Goal: Transaction & Acquisition: Purchase product/service

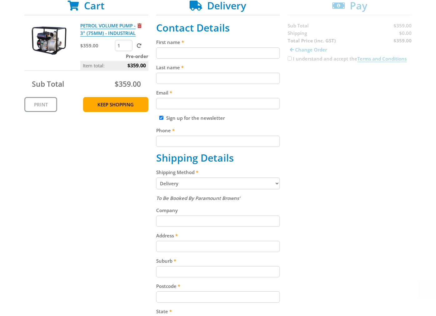
scroll to position [131, 0]
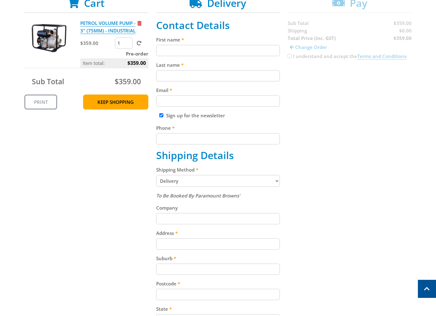
click at [183, 56] on fieldset "Contact Details First name Last name Email Sign up for the newsletter Phone Shi…" at bounding box center [218, 213] width 124 height 389
click at [179, 55] on input "First name" at bounding box center [218, 50] width 124 height 11
paste input "[PERSON_NAME]"
type input "[PERSON_NAME]"
click at [174, 70] on div "Last name" at bounding box center [218, 71] width 124 height 20
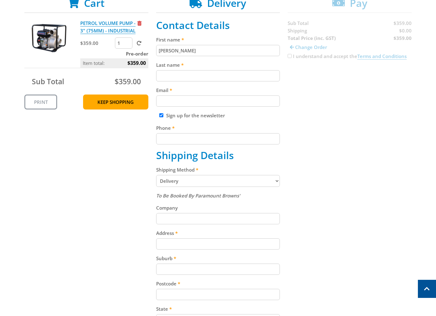
click at [171, 77] on input "Last name" at bounding box center [218, 75] width 124 height 11
paste input "[PERSON_NAME]"
type input "[PERSON_NAME]"
click at [182, 101] on input "Email" at bounding box center [218, 101] width 124 height 11
paste input "[EMAIL_ADDRESS][DOMAIN_NAME]"
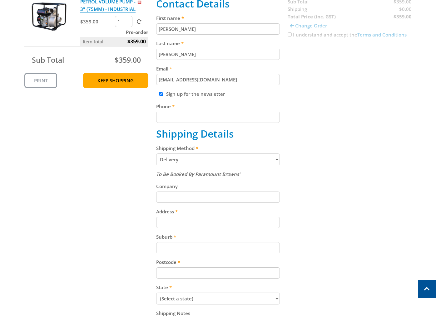
scroll to position [201, 0]
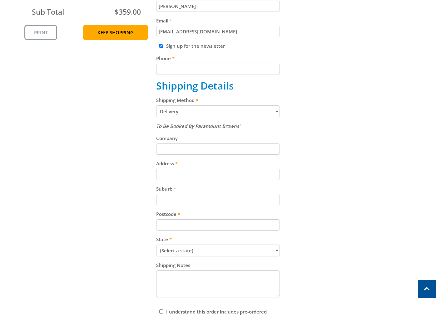
type input "[EMAIL_ADDRESS][DOMAIN_NAME]"
click at [199, 73] on input "Phone" at bounding box center [218, 69] width 124 height 11
paste input "[PHONE_NUMBER]"
type input "[PHONE_NUMBER]"
click at [165, 107] on select "Pickup from Gepps Cross Delivery" at bounding box center [218, 112] width 124 height 12
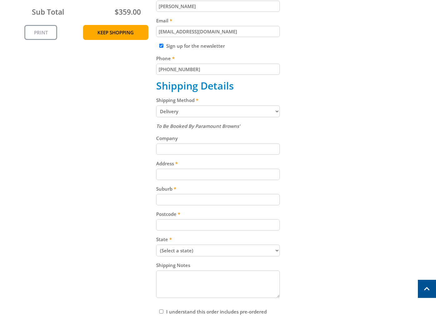
select select "Pickup"
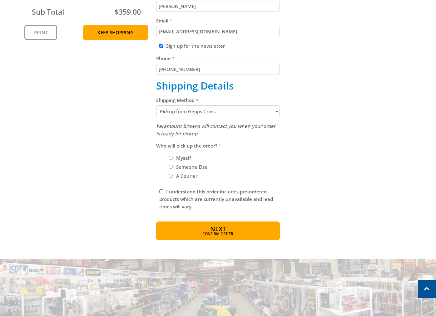
click at [185, 158] on label "Myself" at bounding box center [183, 158] width 19 height 11
click at [173, 158] on input "Myself" at bounding box center [171, 158] width 4 height 4
radio input "true"
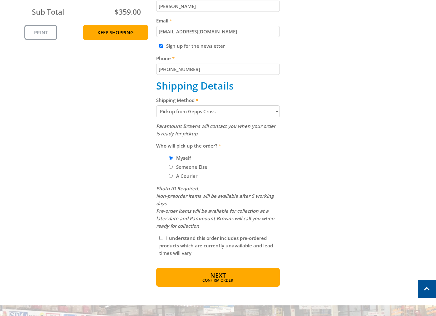
click at [161, 239] on input "I understand this order includes pre-ordered products which are currently unava…" at bounding box center [161, 238] width 4 height 4
checkbox input "true"
click at [226, 285] on button "Next Confirm order" at bounding box center [218, 277] width 124 height 19
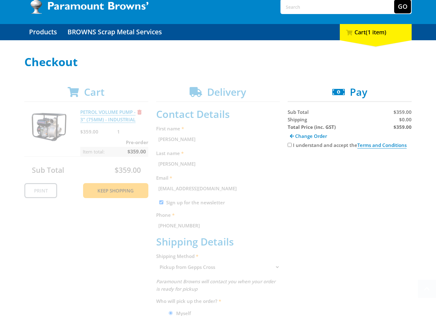
scroll to position [0, 0]
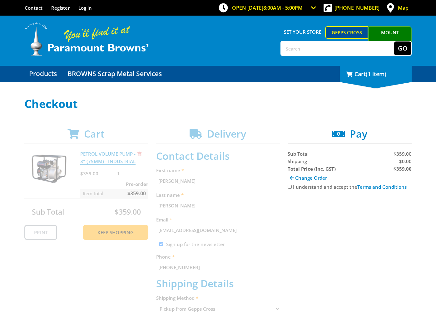
click at [370, 80] on div "1 Cart (1 item)" at bounding box center [376, 74] width 72 height 16
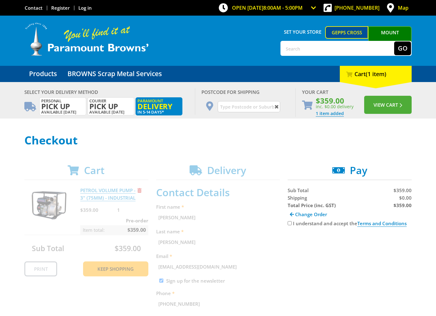
click at [232, 105] on input "text" at bounding box center [249, 106] width 62 height 11
paste input "5094"
type input "5094"
click at [364, 96] on button "View Cart" at bounding box center [387, 105] width 47 height 18
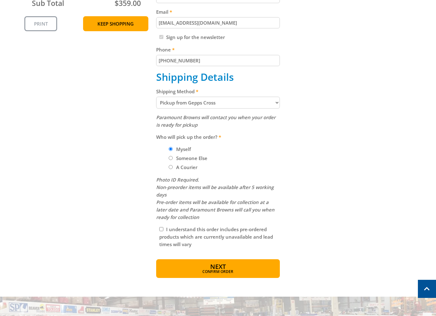
scroll to position [200, 0]
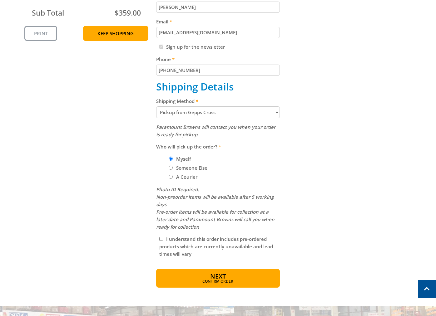
click at [224, 112] on select "Pickup from Gepps Cross Delivery" at bounding box center [218, 113] width 124 height 12
select select "Delivery"
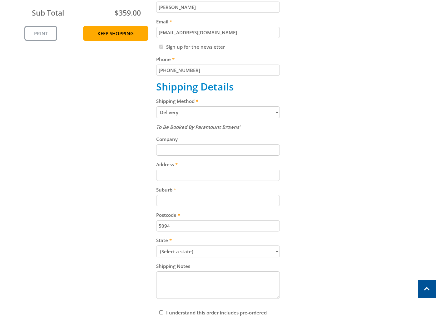
click at [174, 174] on input "Address" at bounding box center [218, 175] width 124 height 11
paste input "99 Cavan Road"
type input "99 Cavan Road"
click at [189, 253] on select "(Select a state) South Australia Victoria New South Wales Queensland Western Au…" at bounding box center [218, 252] width 124 height 12
select select "SA"
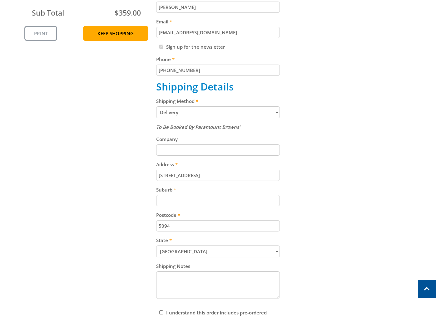
click at [156, 246] on select "(Select a state) South Australia Victoria New South Wales Queensland Western Au…" at bounding box center [218, 252] width 124 height 12
click at [176, 196] on input "Suburb" at bounding box center [218, 200] width 124 height 11
paste input "Gepps Cross"
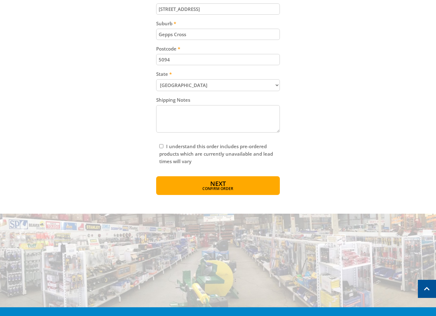
scroll to position [372, 0]
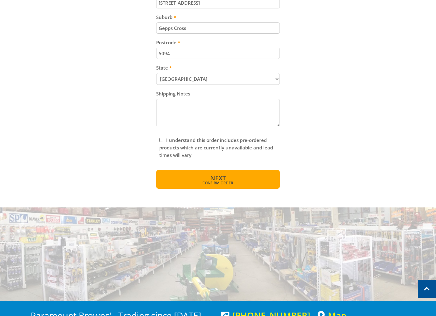
type input "Gepps Cross"
click at [214, 181] on span "Confirm order" at bounding box center [218, 183] width 97 height 4
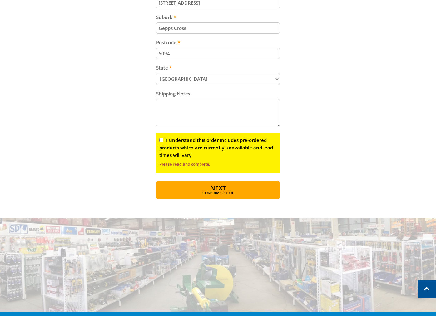
click at [160, 139] on input "I understand this order includes pre-ordered products which are currently unava…" at bounding box center [161, 140] width 4 height 4
checkbox input "true"
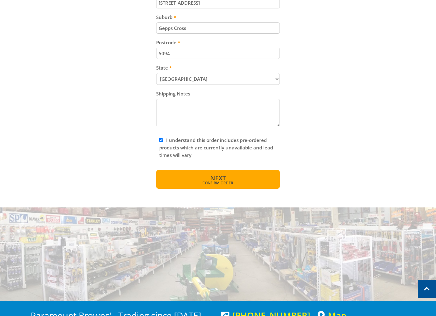
click at [211, 184] on span "Confirm order" at bounding box center [218, 183] width 97 height 4
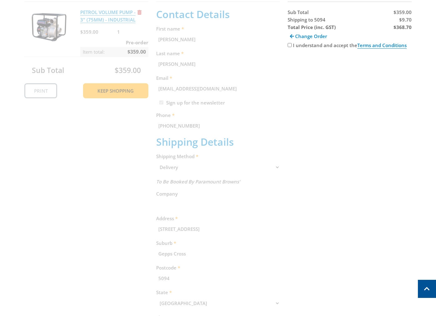
scroll to position [128, 0]
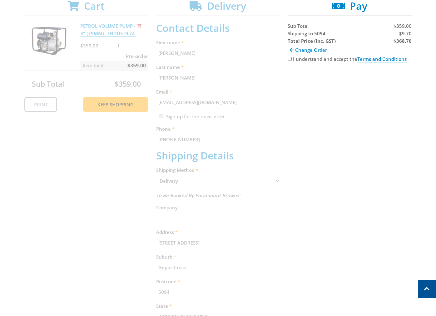
click at [407, 34] on span "$9.70" at bounding box center [405, 33] width 12 height 6
copy span "9.70"
click at [405, 42] on strong "$368.70" at bounding box center [403, 41] width 18 height 6
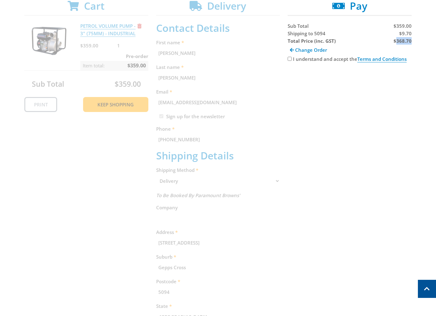
copy strong "368.70"
click at [296, 57] on label "I understand and accept the Terms and Conditions" at bounding box center [350, 59] width 114 height 7
click at [292, 57] on input "I understand and accept the Terms and Conditions" at bounding box center [290, 59] width 4 height 4
checkbox input "true"
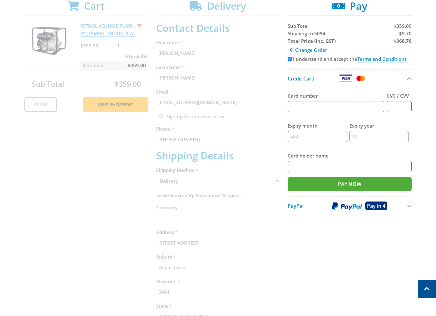
click at [314, 108] on input "Card number" at bounding box center [336, 106] width 97 height 11
type input "5454545454545454"
type input "000"
type input "12"
type input "2025"
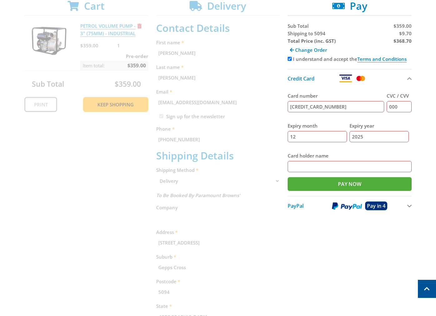
type input "[PERSON_NAME]"
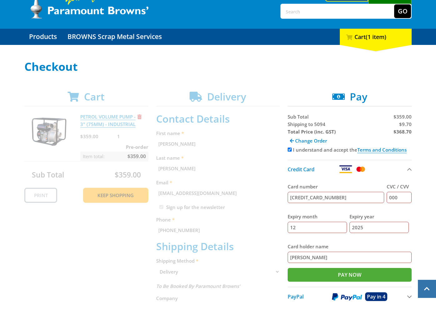
scroll to position [0, 0]
